Goal: Task Accomplishment & Management: Complete application form

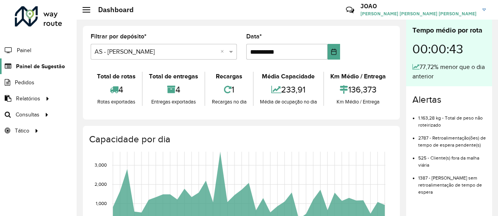
click at [47, 67] on span "Painel de Sugestão" at bounding box center [40, 66] width 49 height 8
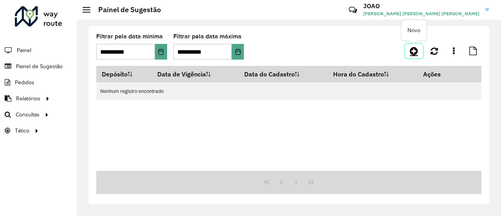
click at [414, 52] on icon at bounding box center [414, 50] width 8 height 9
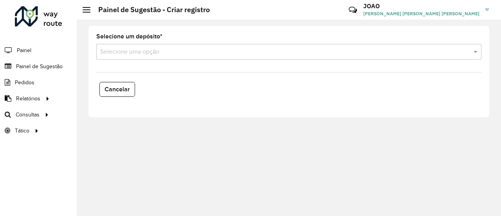
click at [176, 53] on input "text" at bounding box center [281, 51] width 362 height 9
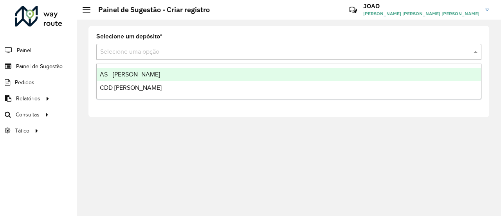
click at [132, 77] on span "AS - [PERSON_NAME]" at bounding box center [130, 74] width 60 height 7
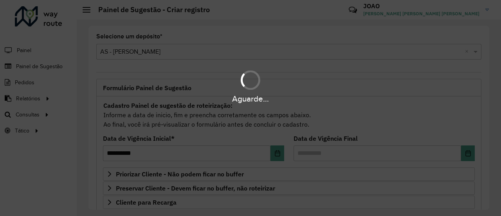
click at [155, 53] on div "Aguarde..." at bounding box center [250, 108] width 501 height 216
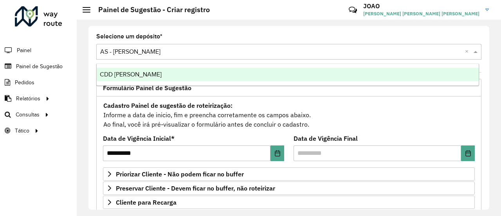
click at [155, 53] on input "text" at bounding box center [281, 51] width 362 height 9
click at [136, 76] on span "CDD [PERSON_NAME]" at bounding box center [131, 74] width 62 height 7
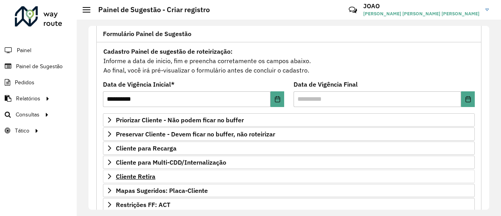
scroll to position [117, 0]
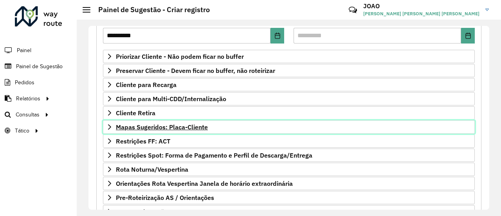
click at [187, 124] on span "Mapas Sugeridos: Placa-Cliente" at bounding box center [162, 127] width 92 height 6
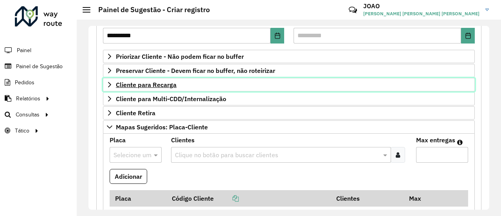
click at [167, 86] on span "Cliente para Recarga" at bounding box center [146, 84] width 61 height 6
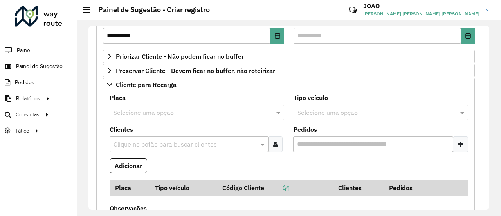
drag, startPoint x: 142, startPoint y: 143, endPoint x: 150, endPoint y: 135, distance: 11.3
click at [142, 143] on input "text" at bounding box center [185, 144] width 147 height 9
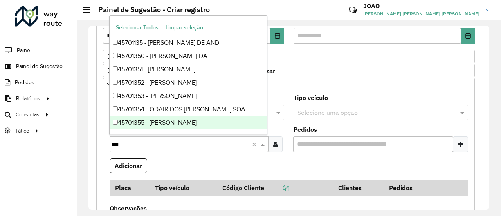
type input "****"
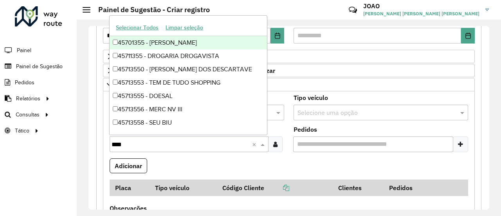
click at [193, 41] on div "45701355 - [PERSON_NAME]" at bounding box center [188, 42] width 157 height 13
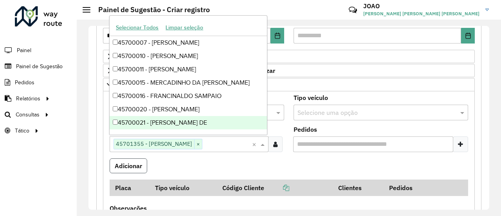
click at [136, 163] on button "Adicionar" at bounding box center [129, 165] width 38 height 15
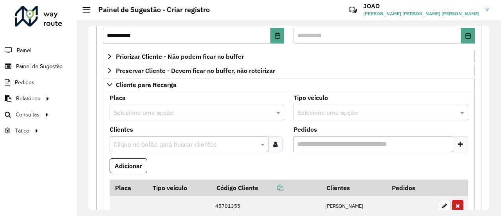
click at [186, 140] on input "text" at bounding box center [185, 144] width 147 height 9
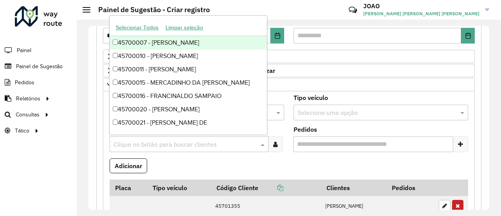
paste input "*****"
type input "*****"
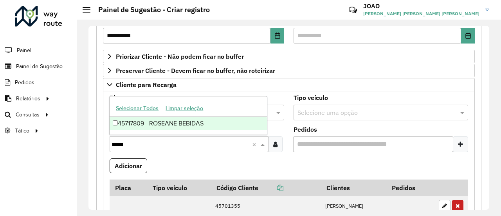
click at [149, 125] on div "45717809 - ROSEANE BEBIDAS" at bounding box center [188, 123] width 157 height 13
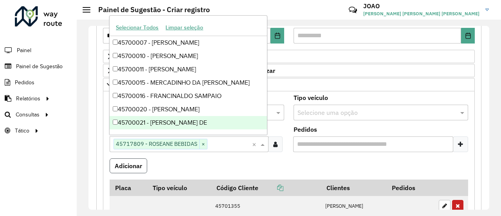
click at [131, 167] on button "Adicionar" at bounding box center [129, 165] width 38 height 15
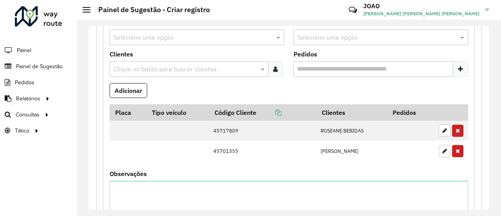
scroll to position [157, 0]
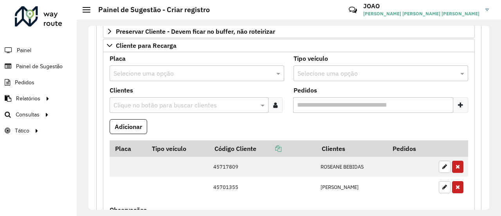
click at [307, 126] on formly-field "Adicionar" at bounding box center [289, 129] width 368 height 21
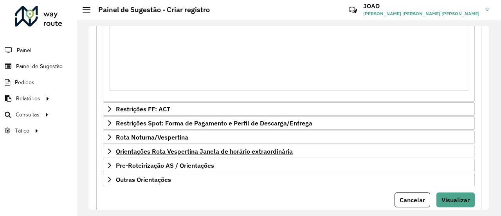
scroll to position [578, 0]
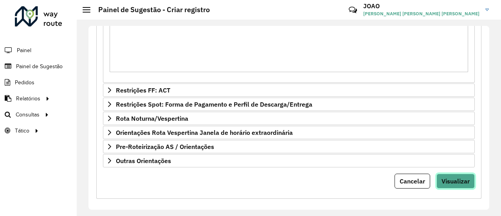
click at [460, 179] on button "Visualizar" at bounding box center [455, 180] width 38 height 15
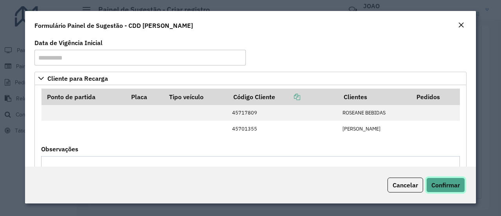
click at [452, 184] on span "Confirmar" at bounding box center [445, 185] width 29 height 8
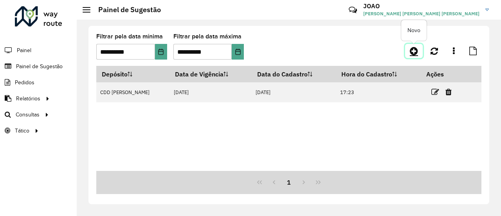
click at [413, 51] on icon at bounding box center [414, 50] width 8 height 9
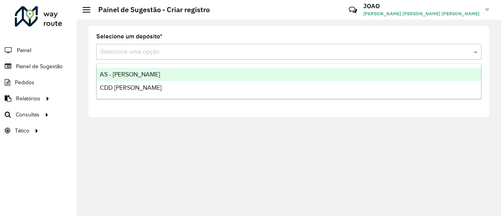
drag, startPoint x: 154, startPoint y: 50, endPoint x: 146, endPoint y: 59, distance: 11.9
click at [154, 50] on input "text" at bounding box center [281, 51] width 362 height 9
click at [121, 76] on span "AS - [PERSON_NAME]" at bounding box center [130, 74] width 60 height 7
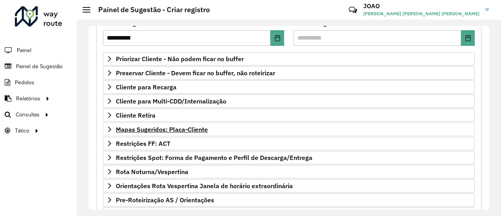
scroll to position [117, 0]
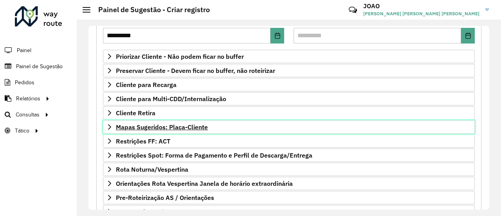
click at [175, 124] on span "Mapas Sugeridos: Placa-Cliente" at bounding box center [162, 127] width 92 height 6
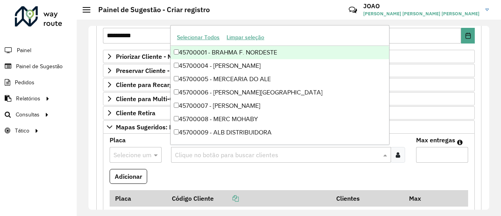
click at [194, 153] on input "text" at bounding box center [277, 154] width 209 height 9
paste input "*****"
type input "*****"
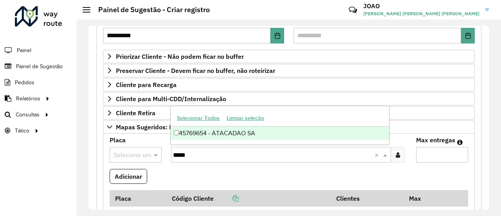
click at [213, 137] on div "45769654 - ATACADAO SA" at bounding box center [280, 132] width 218 height 13
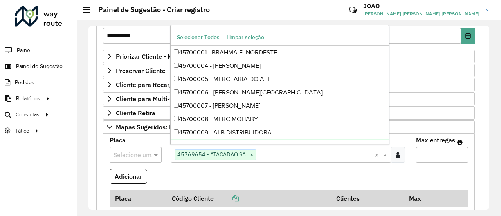
click at [134, 153] on input "text" at bounding box center [127, 154] width 29 height 9
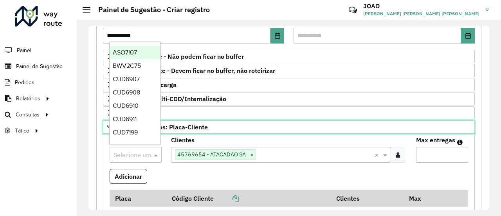
click at [323, 122] on link "Mapas Sugeridos: Placa-Cliente" at bounding box center [289, 126] width 372 height 13
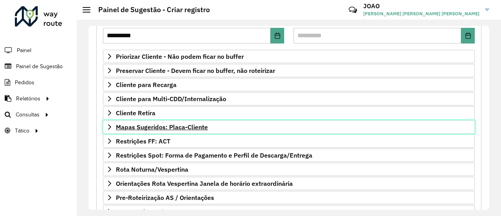
click at [185, 125] on span "Mapas Sugeridos: Placa-Cliente" at bounding box center [162, 127] width 92 height 6
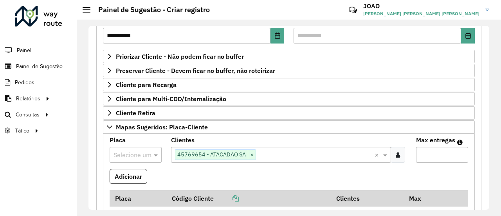
click at [123, 150] on input "text" at bounding box center [127, 154] width 29 height 9
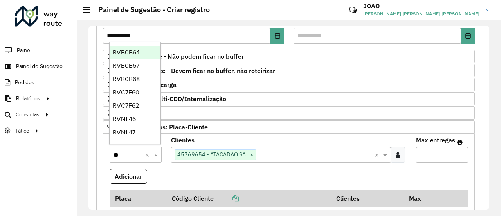
type input "***"
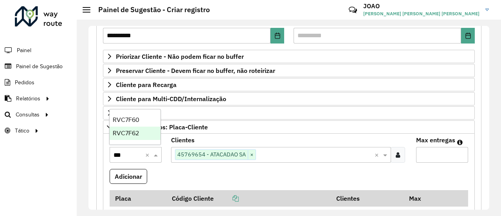
click at [132, 131] on span "RVC7F62" at bounding box center [126, 133] width 26 height 7
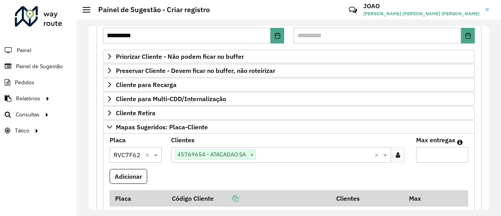
click at [433, 149] on input "Max entregas" at bounding box center [442, 155] width 52 height 16
type input "*"
click at [137, 171] on button "Adicionar" at bounding box center [129, 176] width 38 height 15
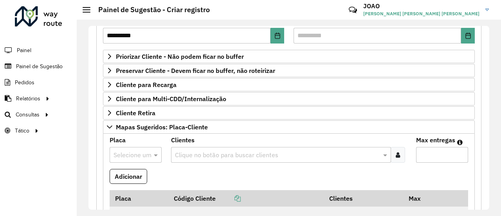
click at [188, 151] on input "text" at bounding box center [277, 154] width 209 height 9
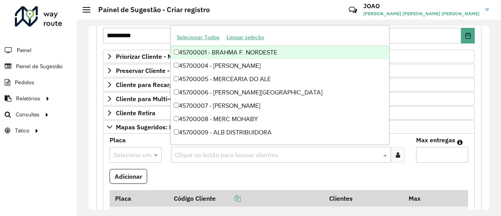
paste input "*****"
type input "*****"
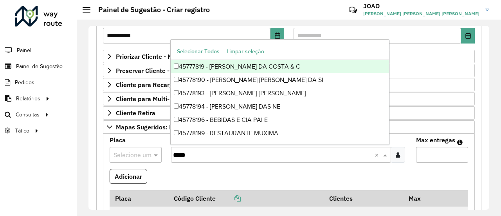
click at [225, 68] on div "45777819 - [PERSON_NAME] DA COSTA & C" at bounding box center [280, 66] width 218 height 13
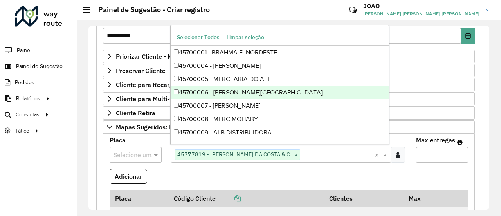
click at [135, 150] on input "text" at bounding box center [127, 154] width 29 height 9
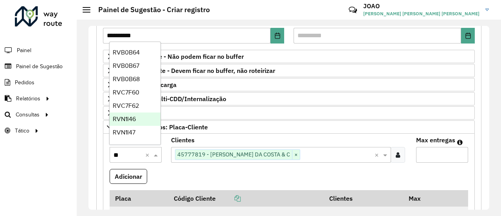
type input "***"
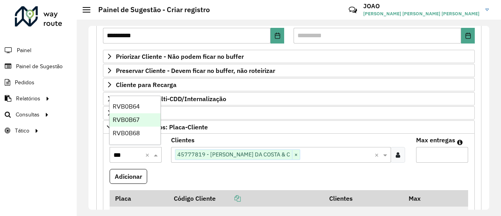
click at [135, 122] on span "RVB0B67" at bounding box center [126, 119] width 27 height 7
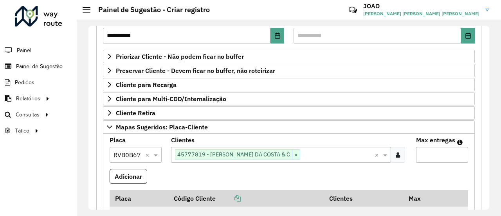
click at [425, 155] on input "Max entregas" at bounding box center [442, 155] width 52 height 16
type input "*"
click at [138, 174] on button "Adicionar" at bounding box center [129, 176] width 38 height 15
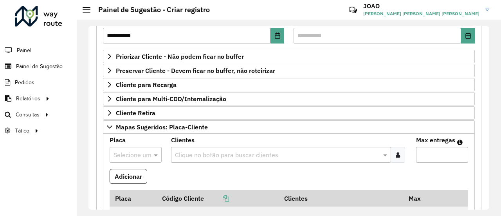
click at [135, 150] on input "text" at bounding box center [127, 154] width 29 height 9
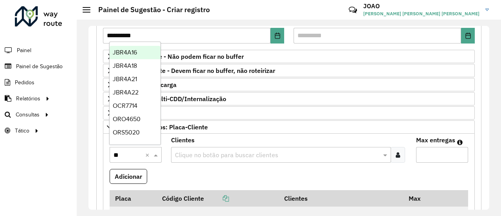
type input "***"
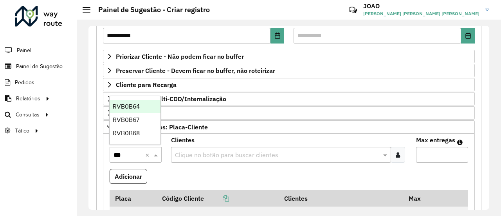
click at [134, 108] on span "RVB0B64" at bounding box center [126, 106] width 27 height 7
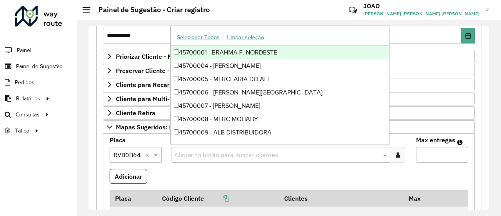
click at [211, 155] on input "text" at bounding box center [277, 154] width 209 height 9
paste input "****"
type input "****"
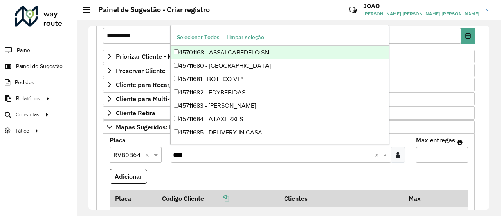
click at [243, 53] on div "45701168 - ASSAI CABEDELO SN" at bounding box center [280, 52] width 218 height 13
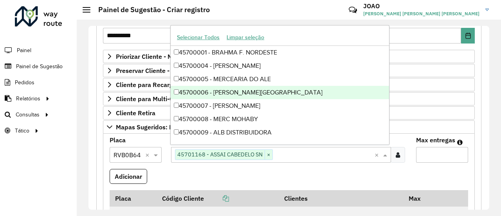
click at [447, 155] on input "Max entregas" at bounding box center [442, 155] width 52 height 16
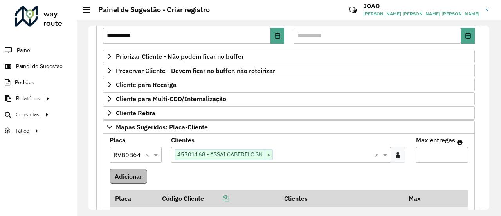
type input "*"
click at [126, 174] on button "Adicionar" at bounding box center [129, 176] width 38 height 15
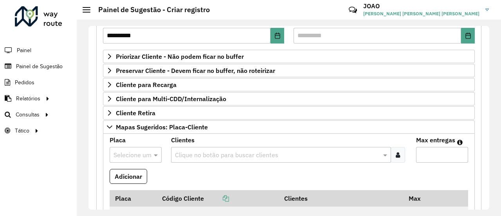
click at [137, 151] on input "text" at bounding box center [127, 154] width 29 height 9
type input "***"
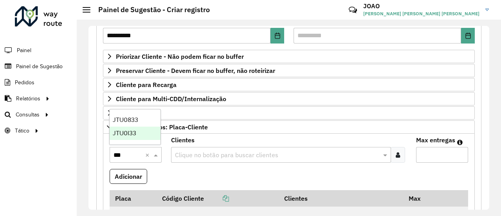
click at [131, 134] on span "JTU0I33" at bounding box center [124, 133] width 23 height 7
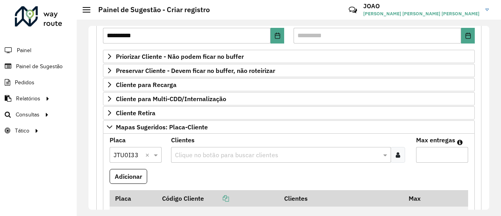
click at [203, 150] on input "text" at bounding box center [277, 154] width 209 height 9
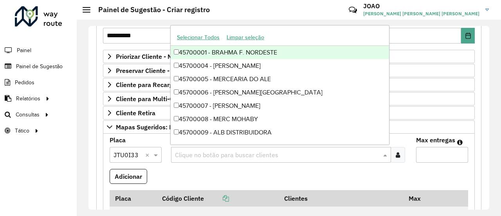
paste input "*****"
type input "*****"
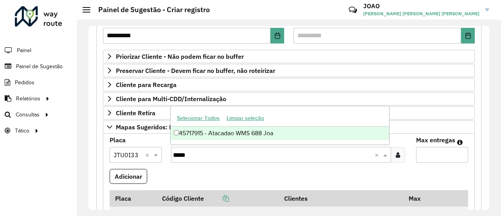
click at [213, 133] on div "45717915 - Atacadao WMS 688 Joa" at bounding box center [280, 132] width 218 height 13
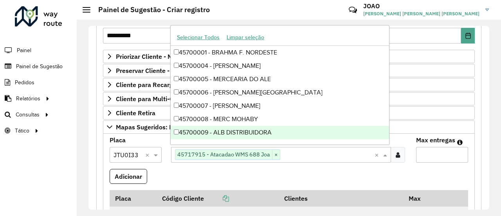
click at [428, 153] on input "Max entregas" at bounding box center [442, 155] width 52 height 16
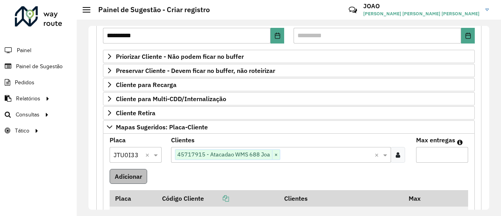
type input "*"
click at [128, 172] on button "Adicionar" at bounding box center [129, 176] width 38 height 15
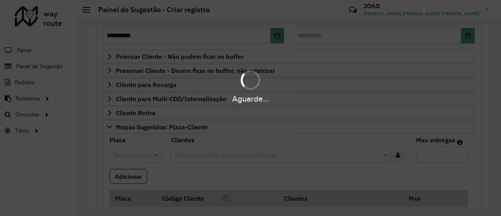
click at [130, 154] on div "Aguarde..." at bounding box center [250, 108] width 501 height 216
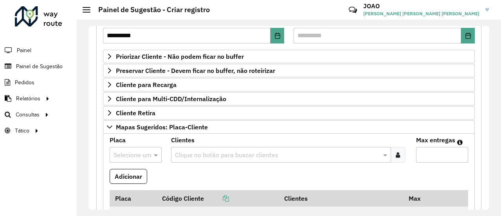
click at [130, 154] on input "text" at bounding box center [127, 154] width 29 height 9
type input "***"
click at [141, 135] on div "PEV4D61" at bounding box center [135, 132] width 51 height 13
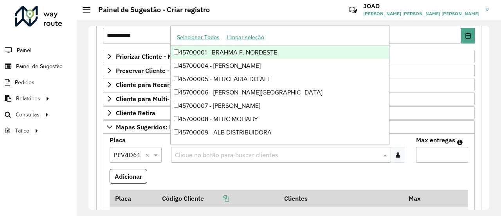
click at [189, 153] on input "text" at bounding box center [277, 154] width 209 height 9
paste input "*****"
type input "*****"
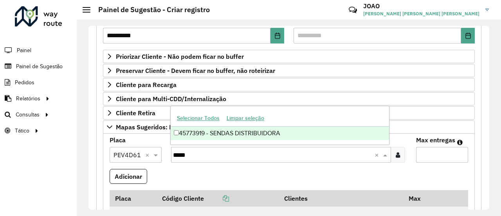
click at [210, 136] on div "45773919 - SENDAS DISTRIBUIDORA" at bounding box center [280, 132] width 218 height 13
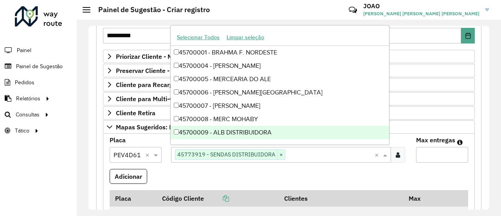
click at [432, 155] on input "Max entregas" at bounding box center [442, 155] width 52 height 16
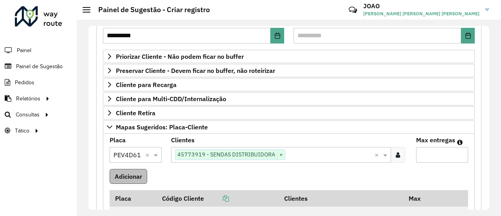
type input "*"
click at [129, 176] on button "Adicionar" at bounding box center [129, 176] width 38 height 15
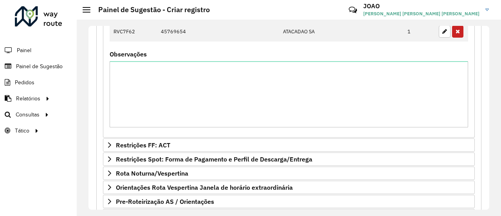
scroll to position [437, 0]
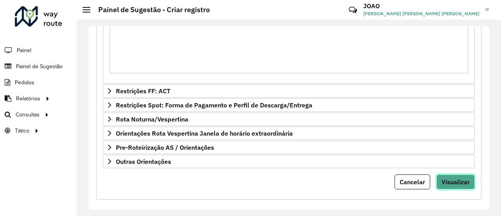
click at [456, 178] on span "Visualizar" at bounding box center [455, 182] width 28 height 8
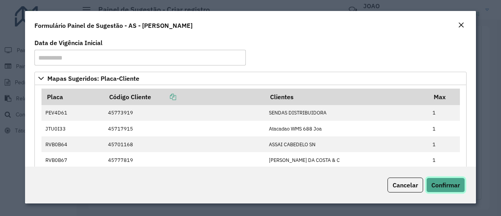
click at [452, 187] on span "Confirmar" at bounding box center [445, 185] width 29 height 8
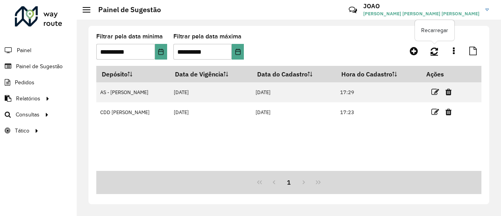
click at [435, 52] on icon at bounding box center [433, 51] width 7 height 9
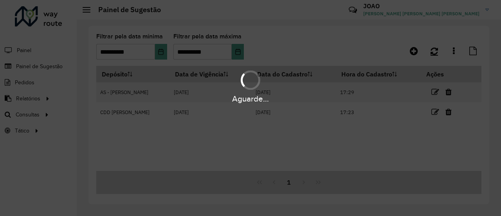
click at [435, 52] on div "Aguarde..." at bounding box center [250, 108] width 501 height 216
click at [436, 52] on div "Aguarde..." at bounding box center [250, 108] width 501 height 216
